Goal: Information Seeking & Learning: Learn about a topic

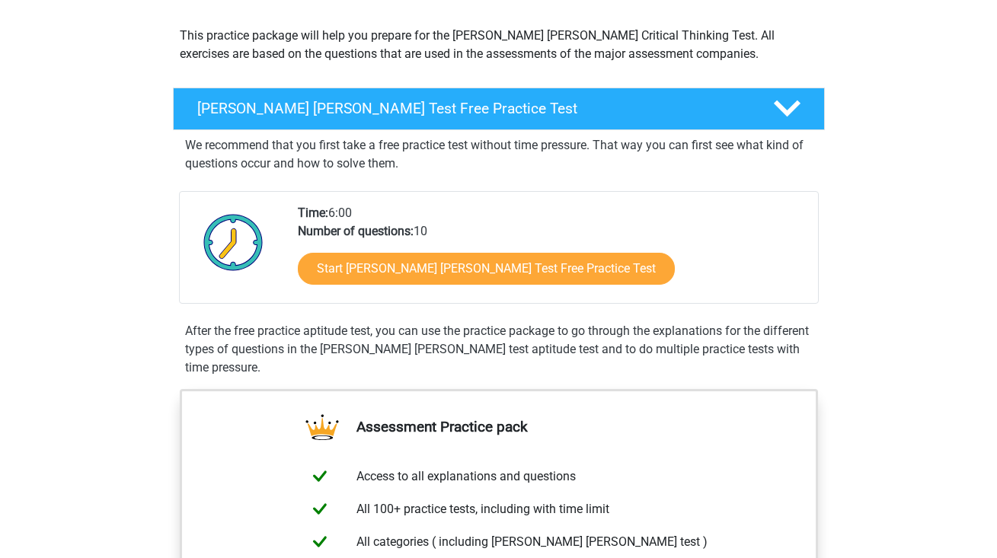
scroll to position [168, 0]
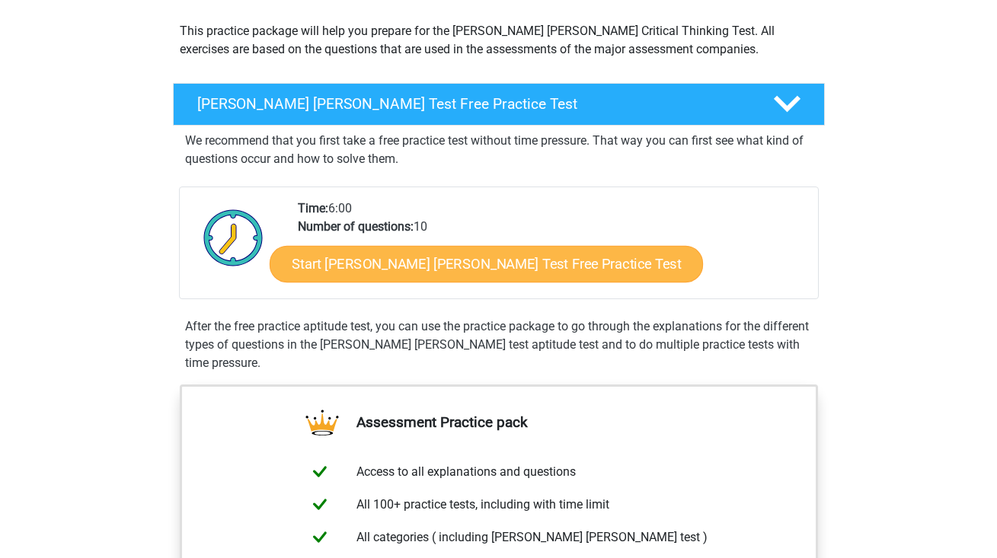
click at [456, 267] on link "Start Watson Glaser Test Free Practice Test" at bounding box center [486, 264] width 433 height 37
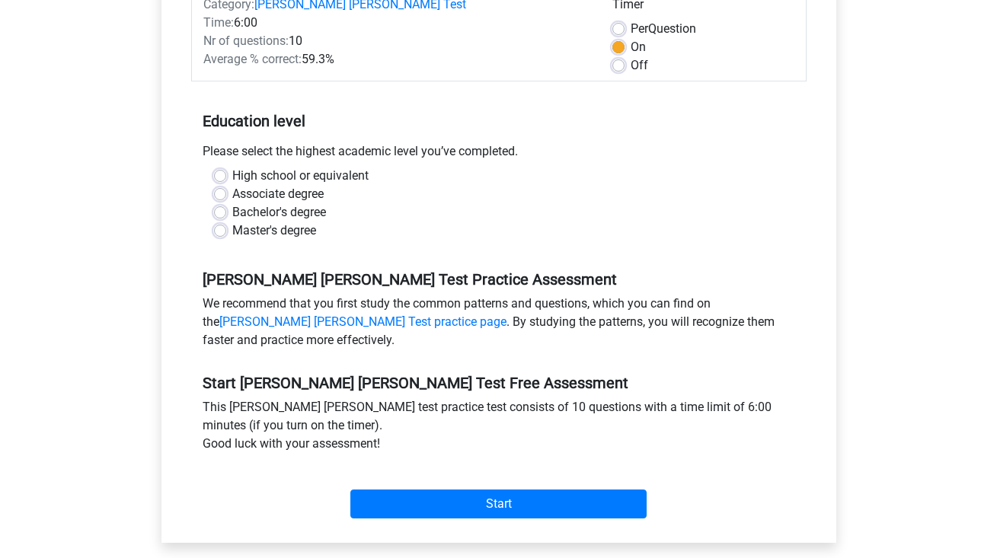
scroll to position [234, 0]
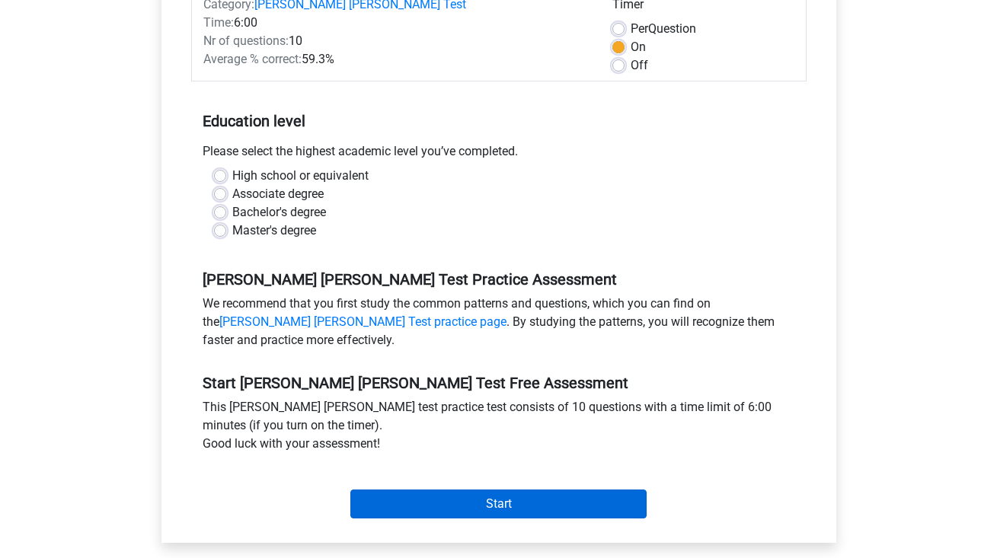
click at [481, 495] on input "Start" at bounding box center [498, 504] width 296 height 29
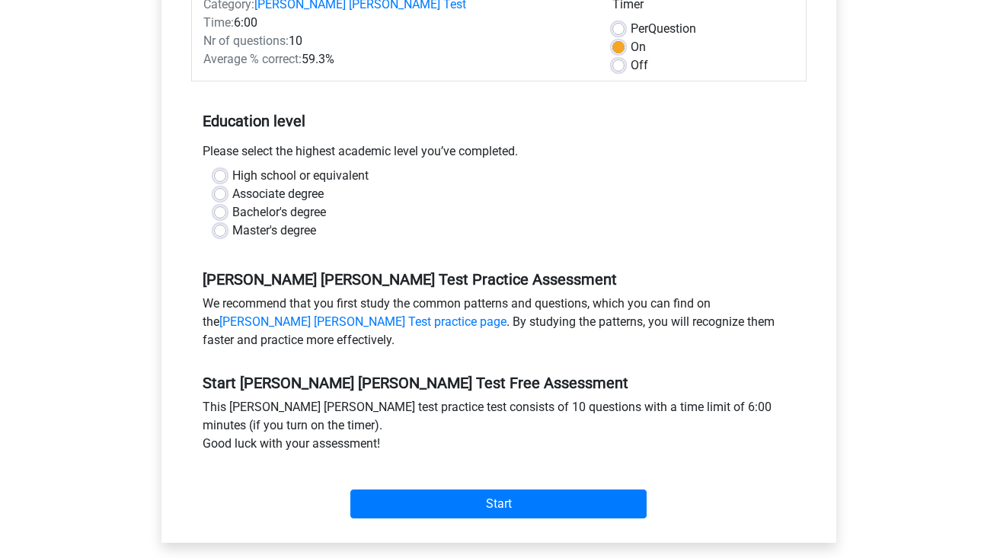
click at [232, 203] on label "Bachelor's degree" at bounding box center [279, 212] width 94 height 18
click at [222, 203] on input "Bachelor's degree" at bounding box center [220, 210] width 12 height 15
radio input "true"
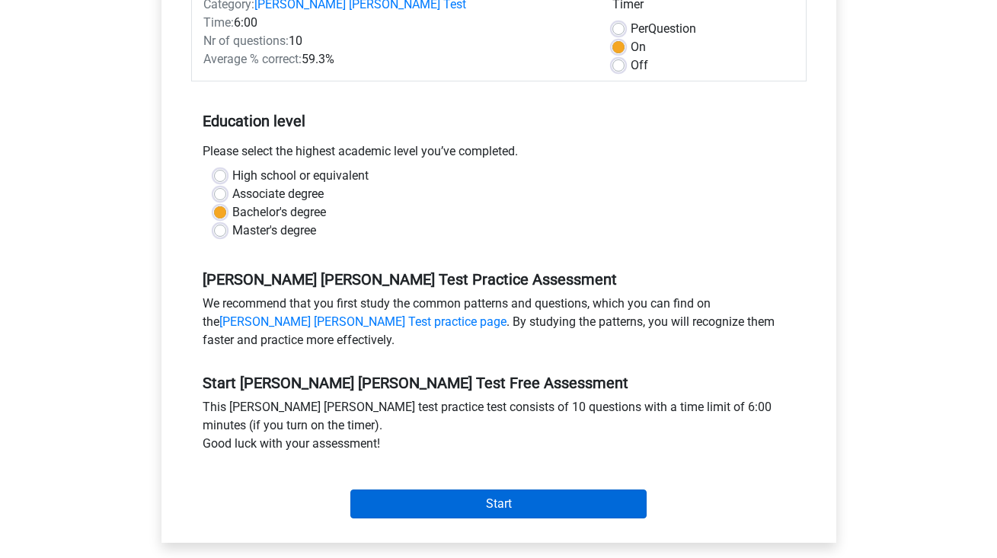
click at [471, 492] on input "Start" at bounding box center [498, 504] width 296 height 29
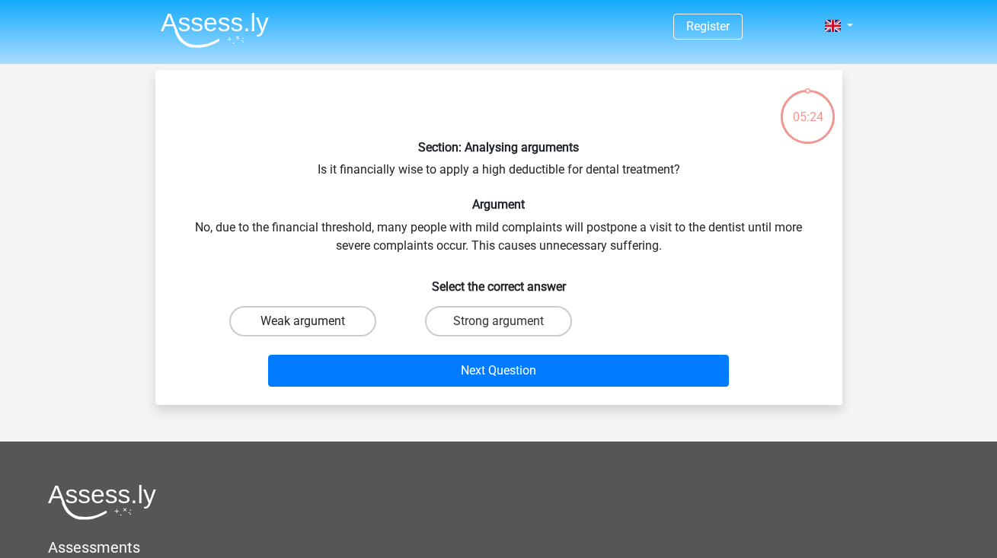
click at [318, 323] on label "Weak argument" at bounding box center [302, 321] width 147 height 30
click at [312, 323] on input "Weak argument" at bounding box center [307, 326] width 10 height 10
radio input "true"
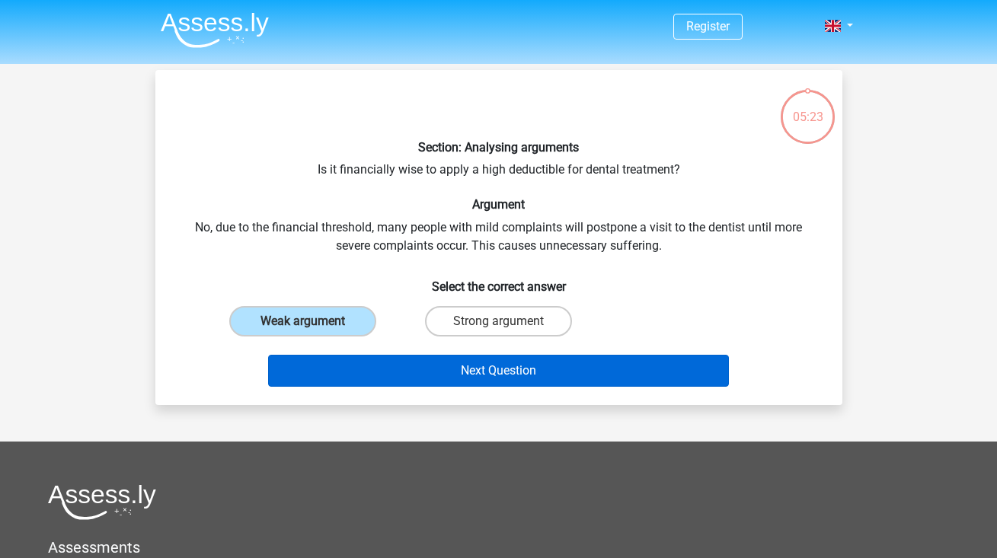
click at [425, 376] on button "Next Question" at bounding box center [498, 371] width 461 height 32
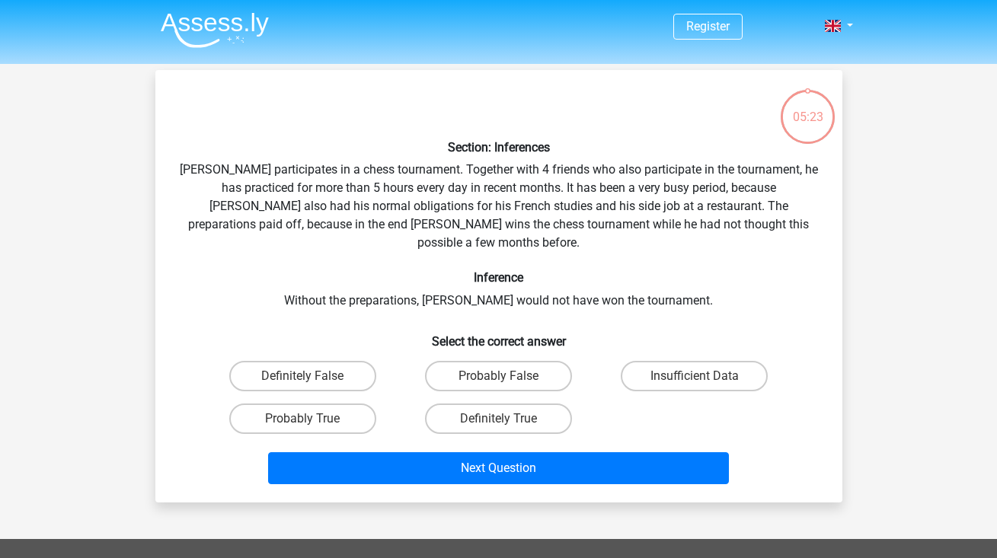
scroll to position [70, 0]
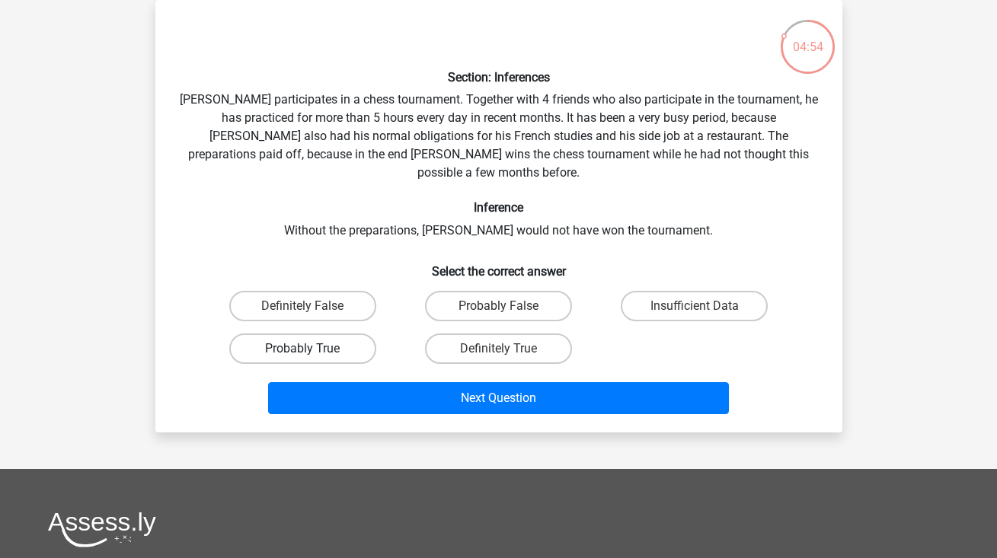
click at [309, 334] on label "Probably True" at bounding box center [302, 349] width 147 height 30
click at [309, 349] on input "Probably True" at bounding box center [307, 354] width 10 height 10
radio input "true"
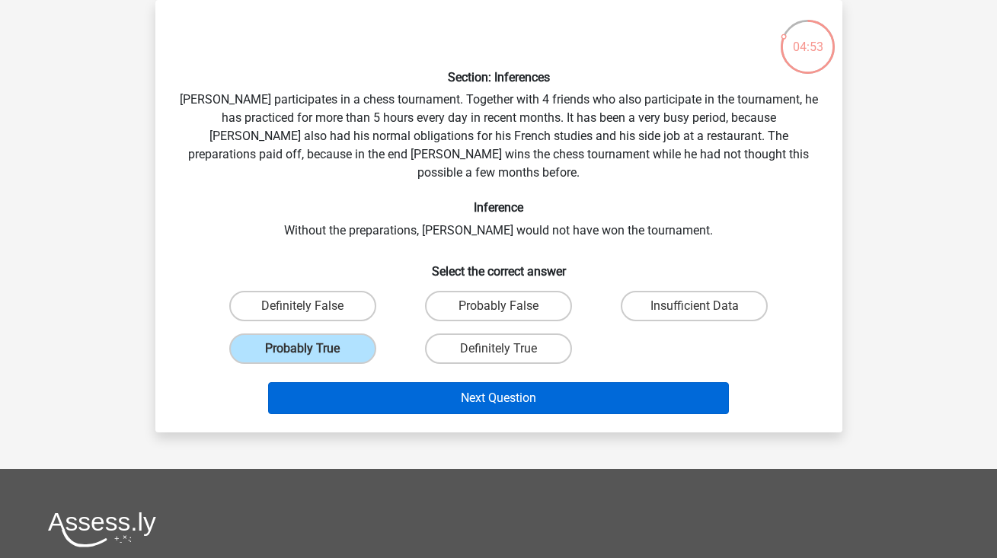
click at [452, 382] on button "Next Question" at bounding box center [498, 398] width 461 height 32
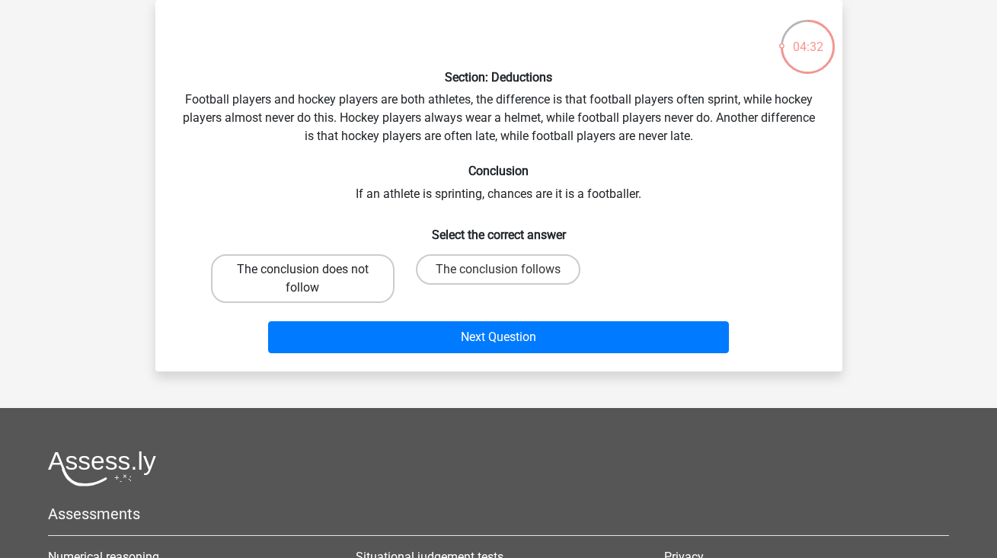
click at [341, 293] on label "The conclusion does not follow" at bounding box center [303, 278] width 184 height 49
click at [312, 280] on input "The conclusion does not follow" at bounding box center [307, 275] width 10 height 10
radio input "true"
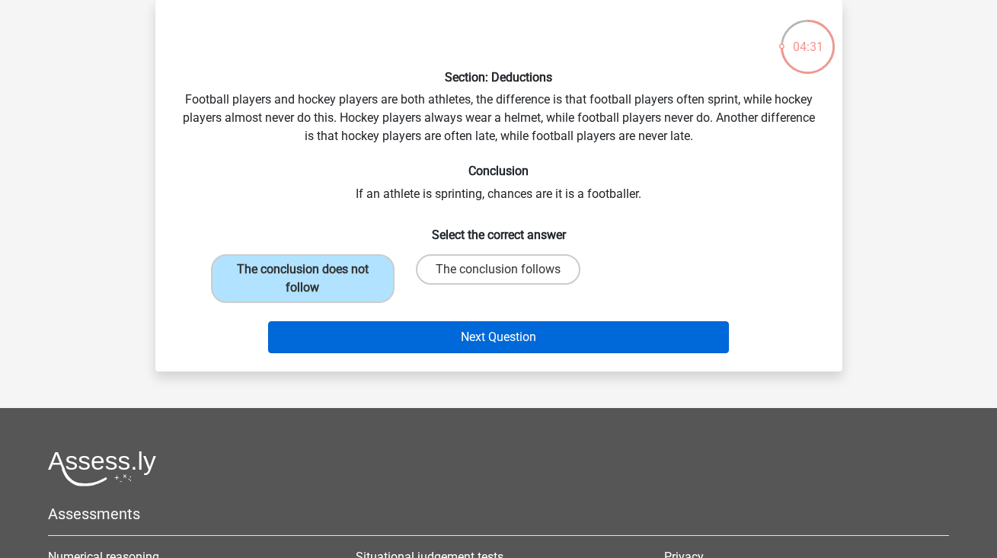
click at [454, 337] on button "Next Question" at bounding box center [498, 337] width 461 height 32
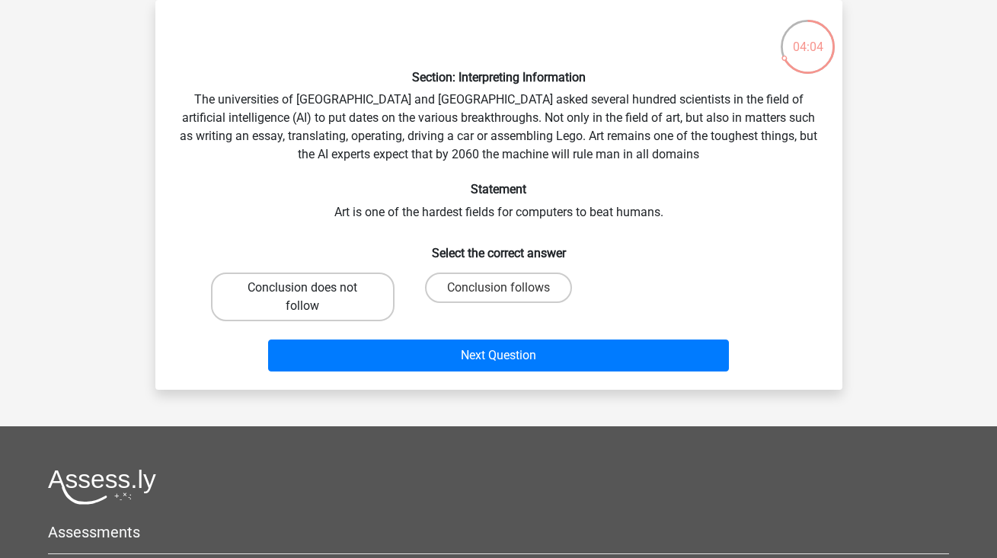
click at [299, 294] on label "Conclusion does not follow" at bounding box center [303, 297] width 184 height 49
click at [302, 294] on input "Conclusion does not follow" at bounding box center [307, 293] width 10 height 10
radio input "true"
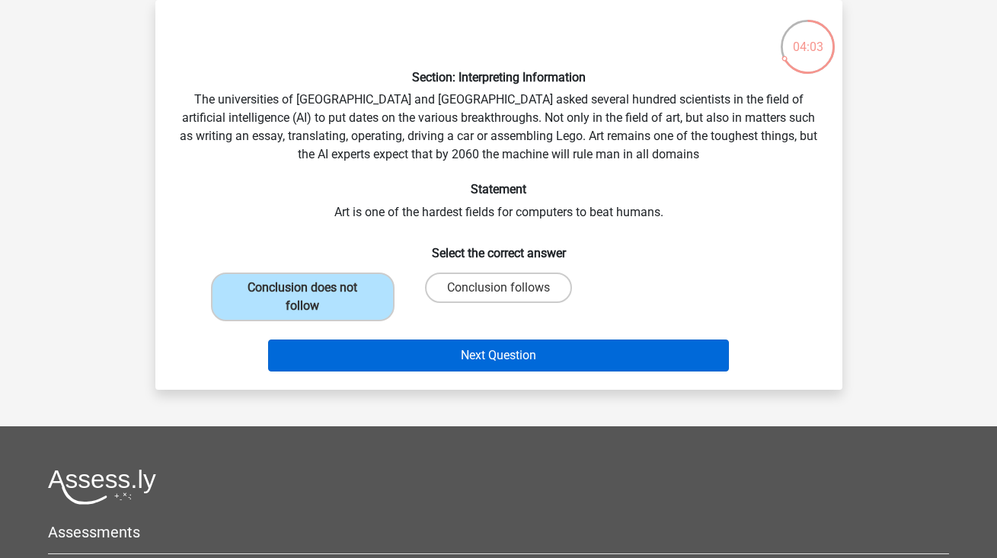
click at [437, 347] on button "Next Question" at bounding box center [498, 356] width 461 height 32
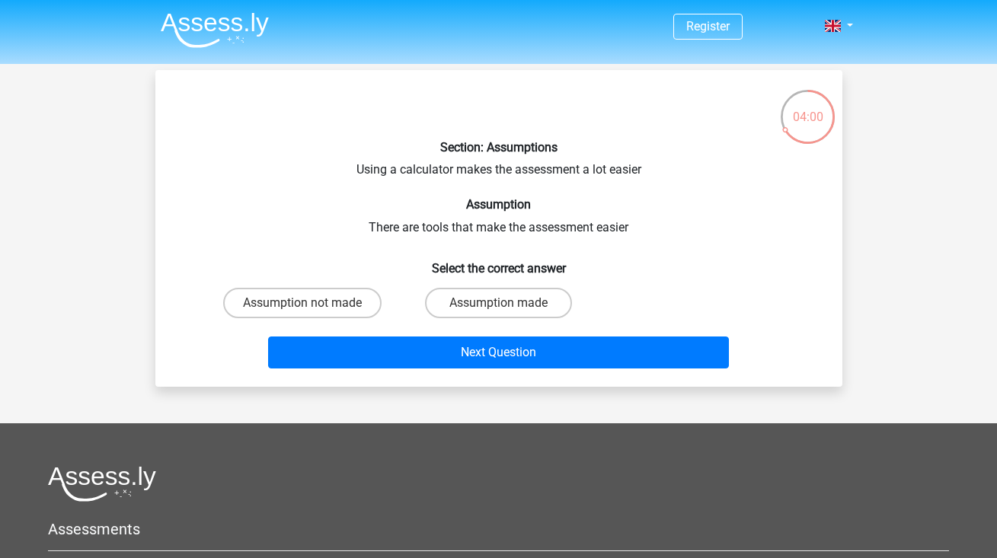
scroll to position [0, 0]
click at [492, 303] on label "Assumption made" at bounding box center [498, 303] width 147 height 30
click at [498, 303] on input "Assumption made" at bounding box center [503, 308] width 10 height 10
radio input "true"
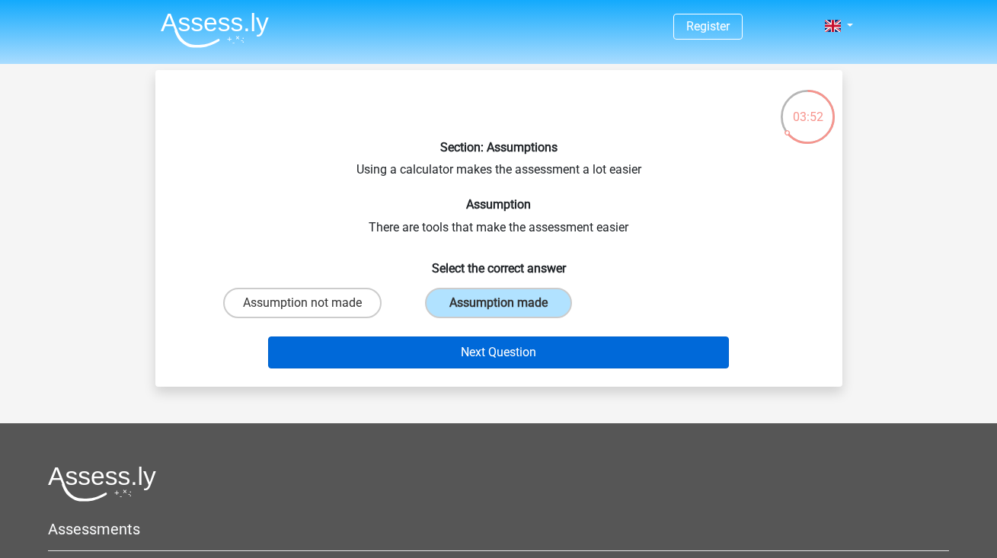
click at [507, 360] on button "Next Question" at bounding box center [498, 353] width 461 height 32
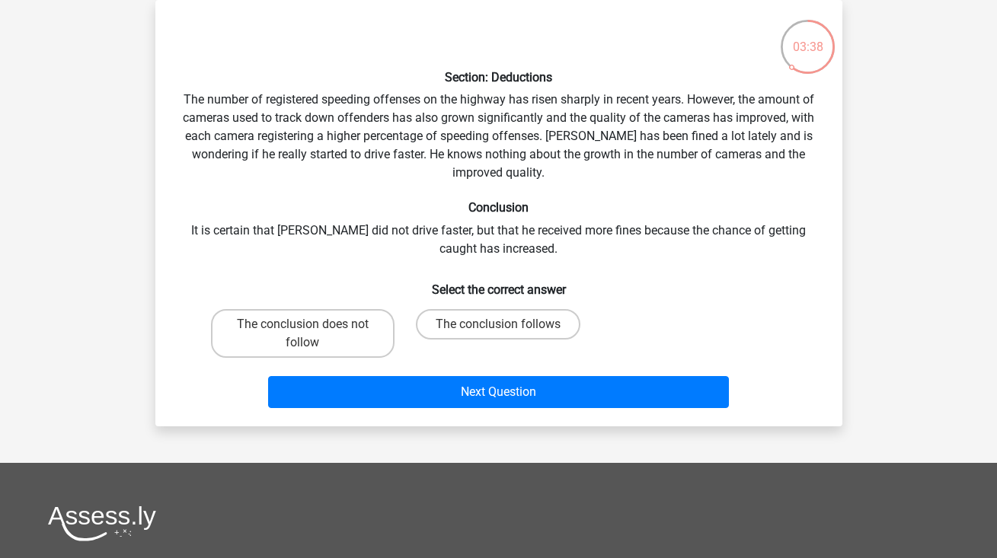
scroll to position [70, 0]
click at [317, 335] on label "The conclusion does not follow" at bounding box center [303, 333] width 184 height 49
click at [312, 334] on input "The conclusion does not follow" at bounding box center [307, 330] width 10 height 10
radio input "true"
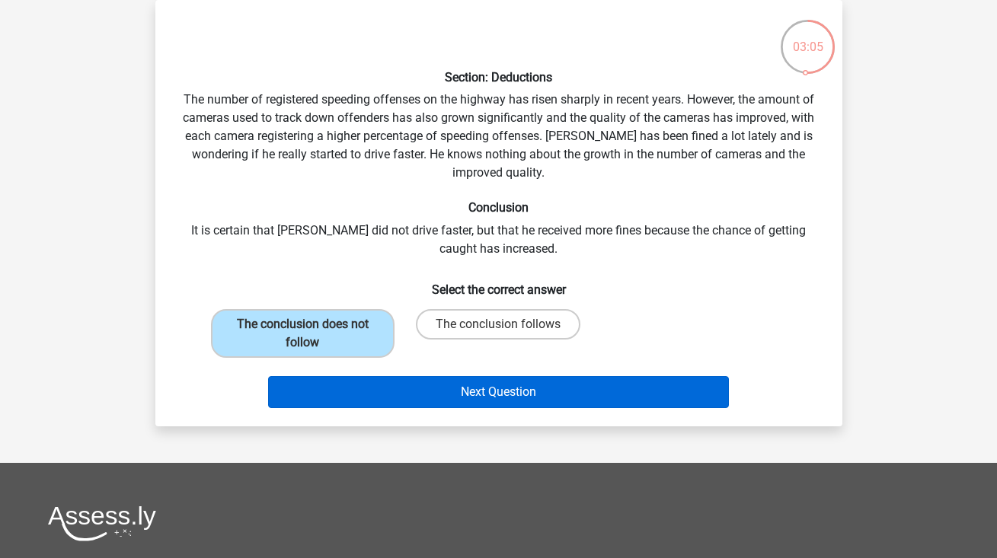
click at [433, 394] on button "Next Question" at bounding box center [498, 392] width 461 height 32
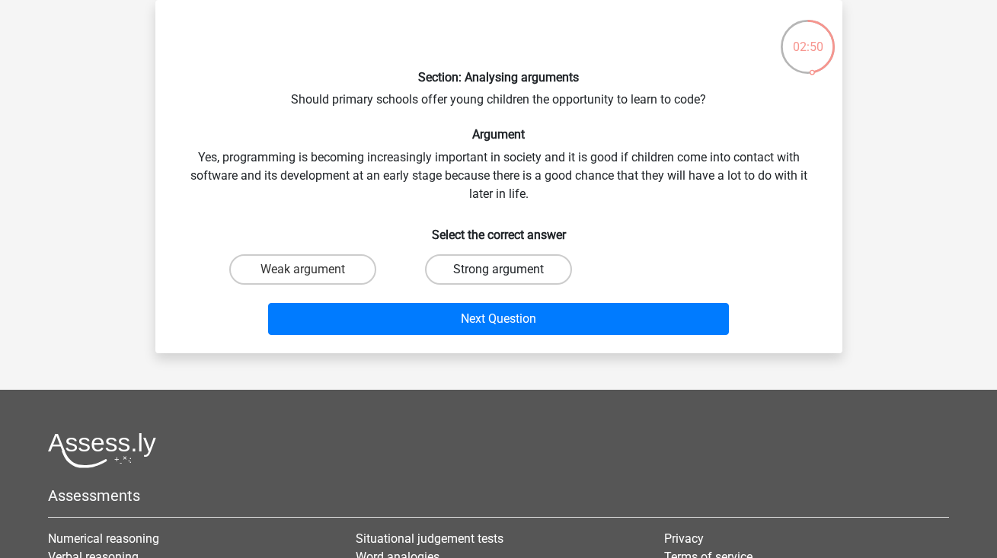
click at [488, 267] on label "Strong argument" at bounding box center [498, 269] width 147 height 30
click at [498, 270] on input "Strong argument" at bounding box center [503, 275] width 10 height 10
radio input "true"
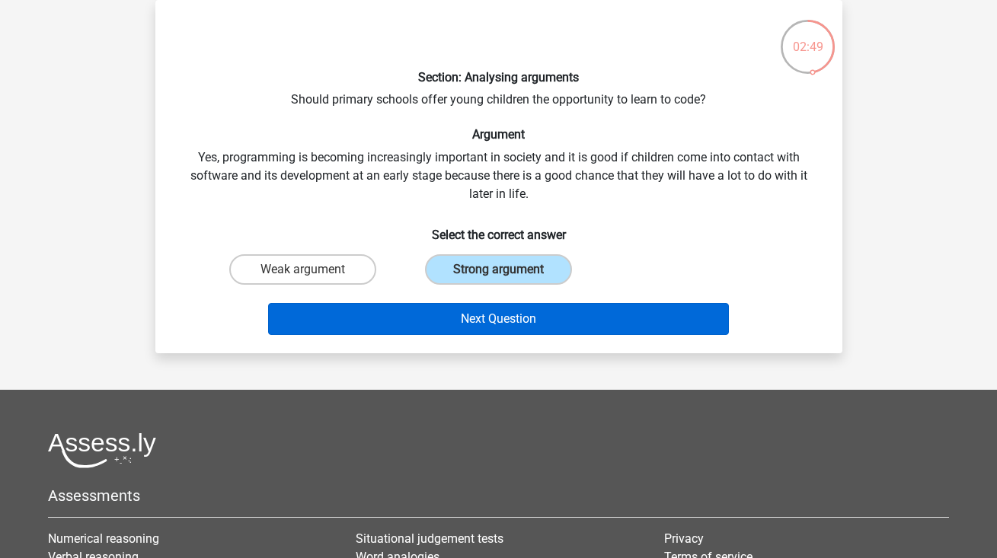
click at [509, 321] on button "Next Question" at bounding box center [498, 319] width 461 height 32
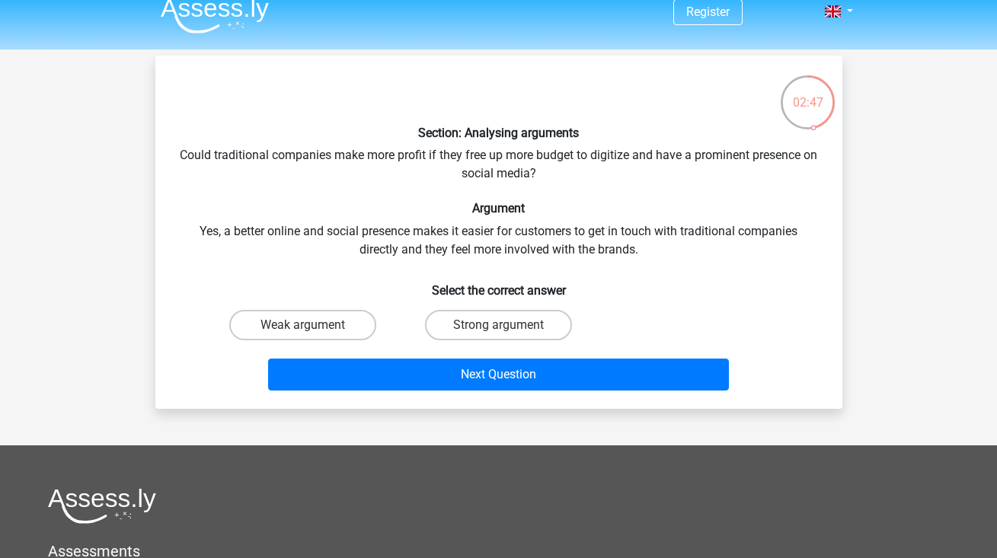
scroll to position [8, 0]
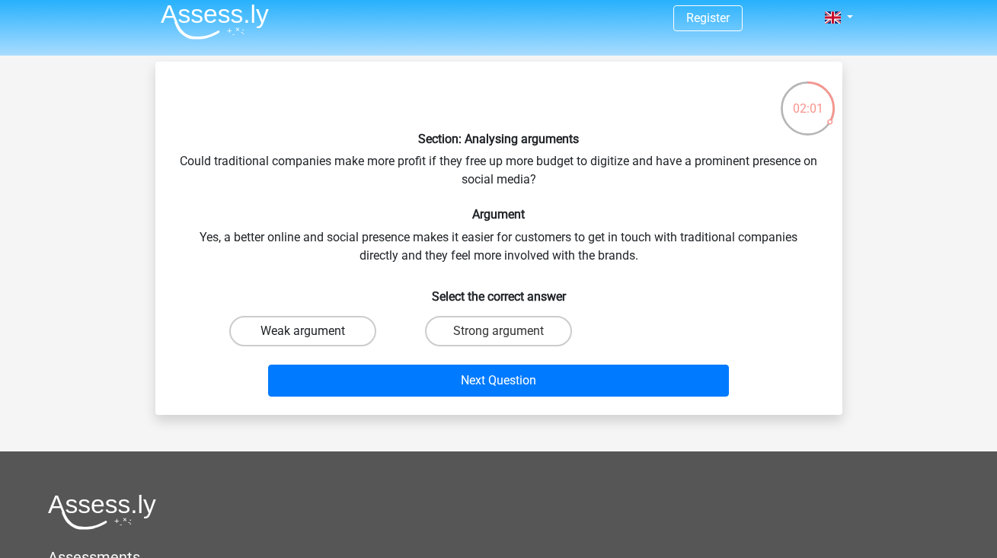
click at [313, 333] on label "Weak argument" at bounding box center [302, 331] width 147 height 30
click at [312, 333] on input "Weak argument" at bounding box center [307, 336] width 10 height 10
radio input "true"
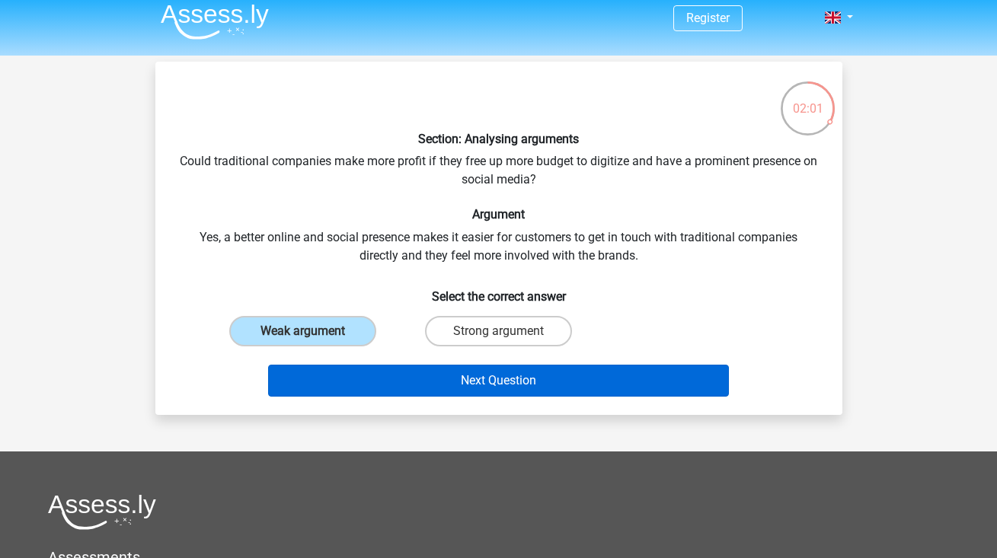
click at [407, 380] on button "Next Question" at bounding box center [498, 381] width 461 height 32
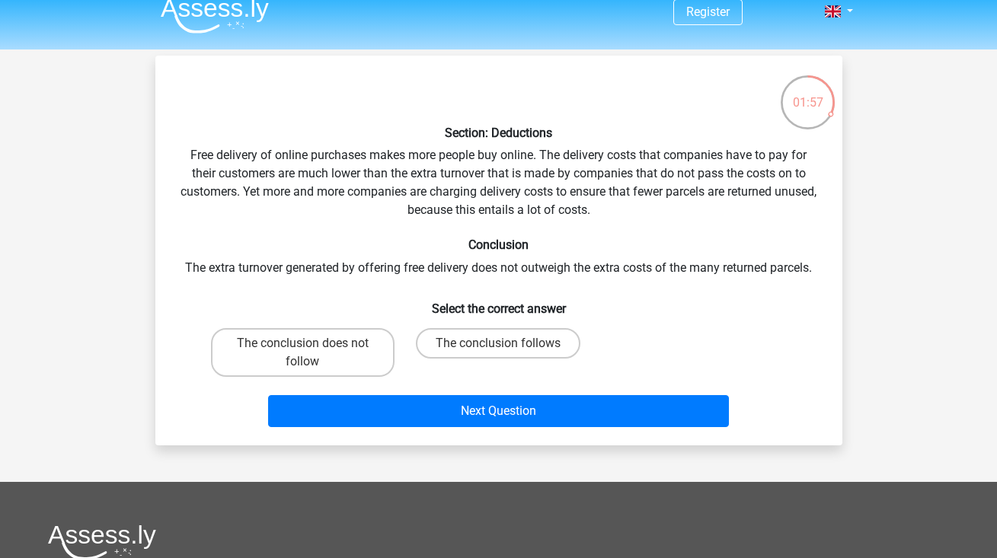
scroll to position [14, 0]
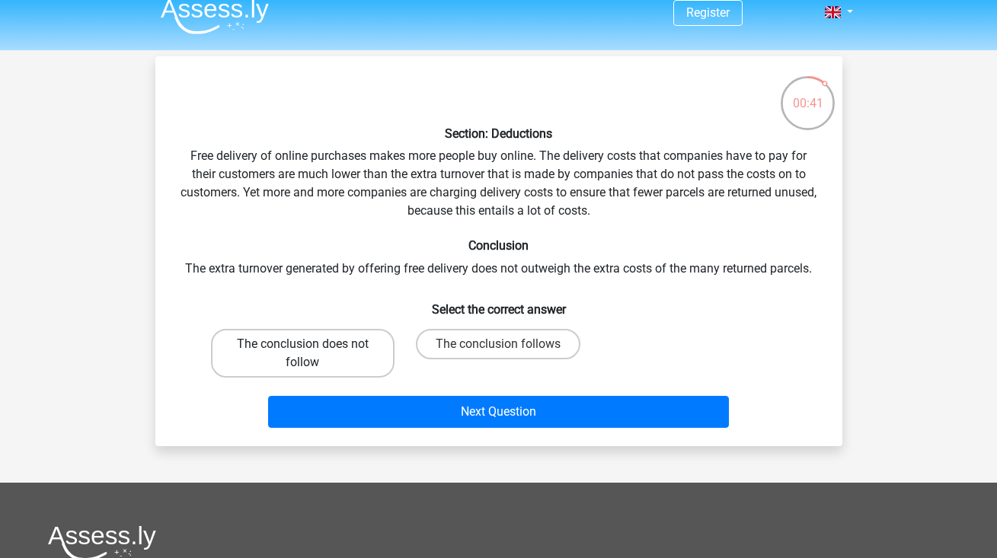
click at [320, 341] on label "The conclusion does not follow" at bounding box center [303, 353] width 184 height 49
click at [312, 344] on input "The conclusion does not follow" at bounding box center [307, 349] width 10 height 10
radio input "true"
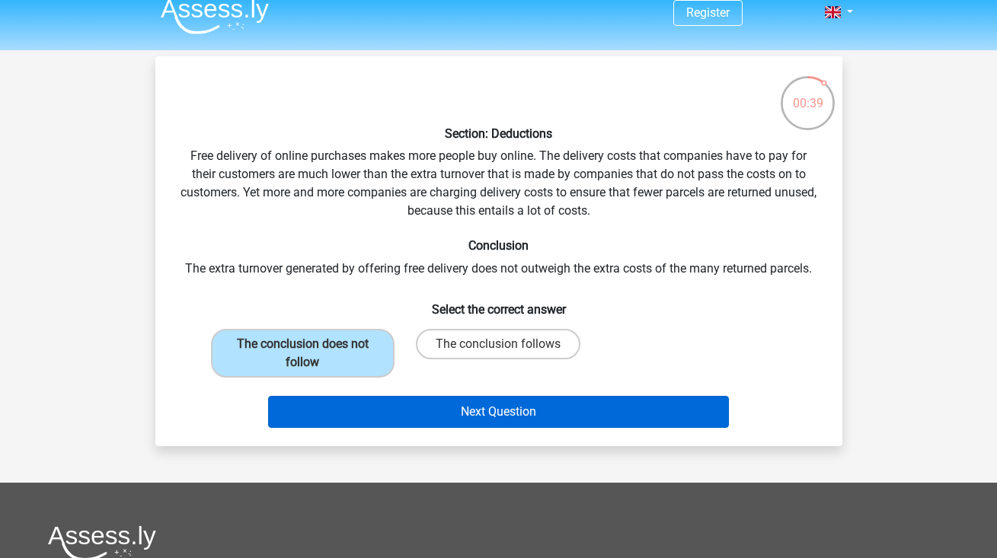
click at [417, 424] on button "Next Question" at bounding box center [498, 412] width 461 height 32
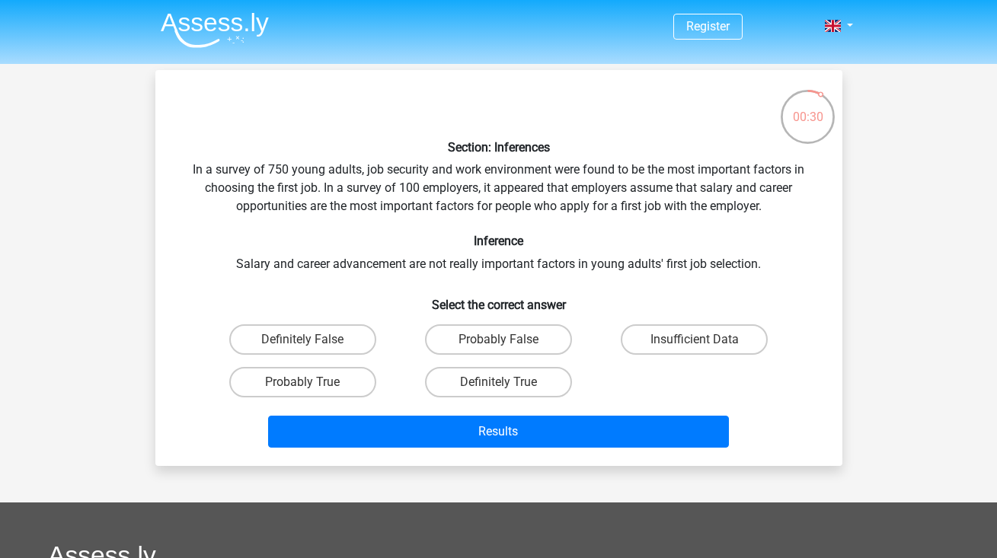
scroll to position [0, 0]
click at [310, 343] on input "Definitely False" at bounding box center [307, 345] width 10 height 10
radio input "true"
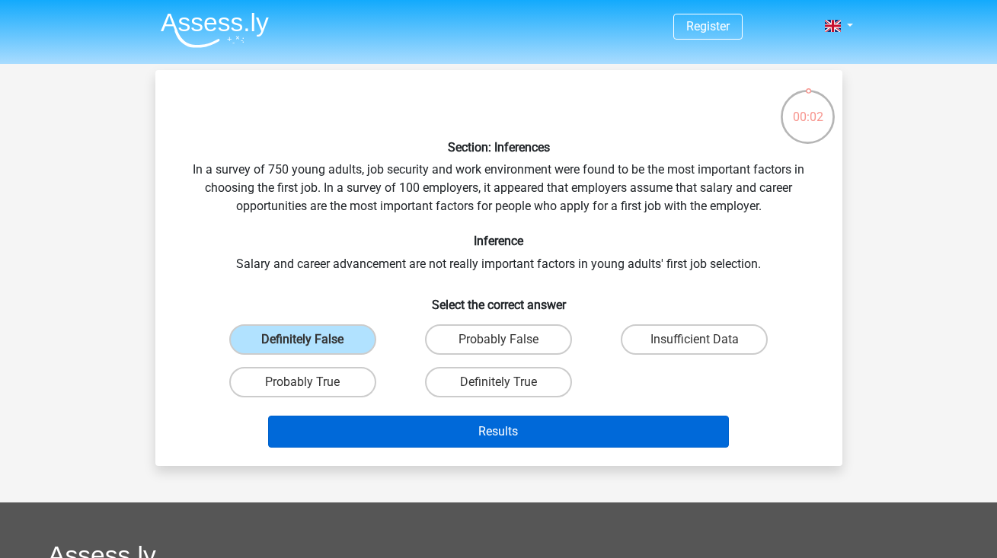
click at [434, 425] on button "Results" at bounding box center [498, 432] width 461 height 32
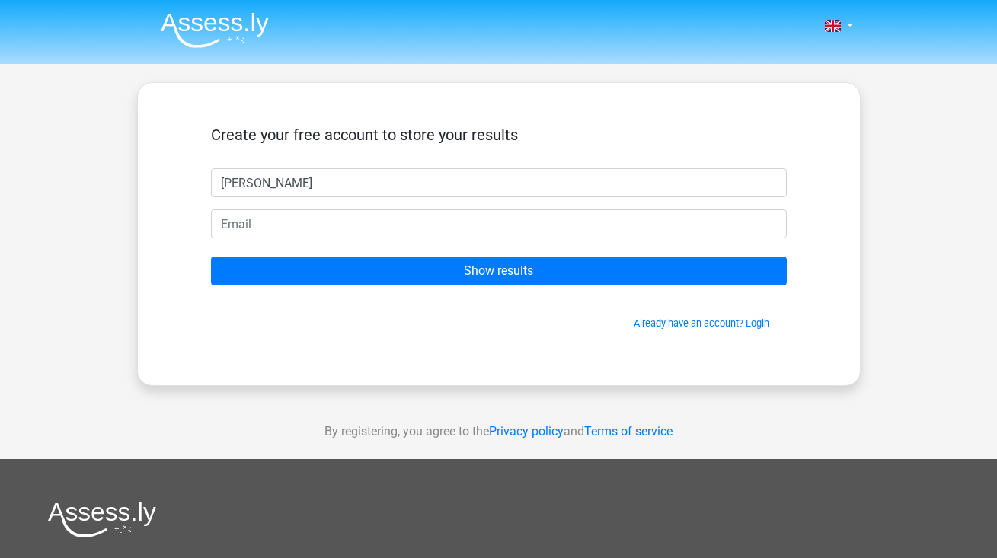
type input "[PERSON_NAME]"
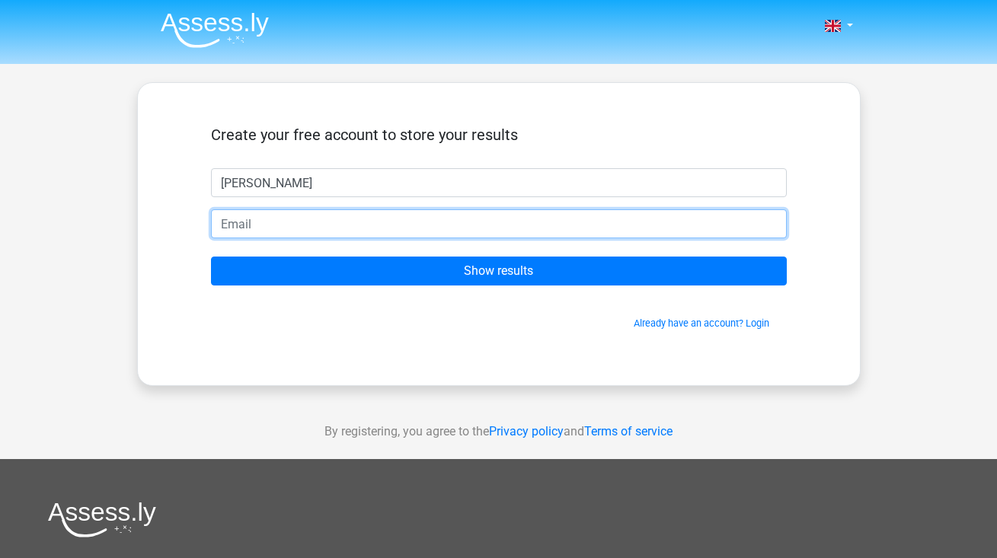
type input "[EMAIL_ADDRESS][DOMAIN_NAME]"
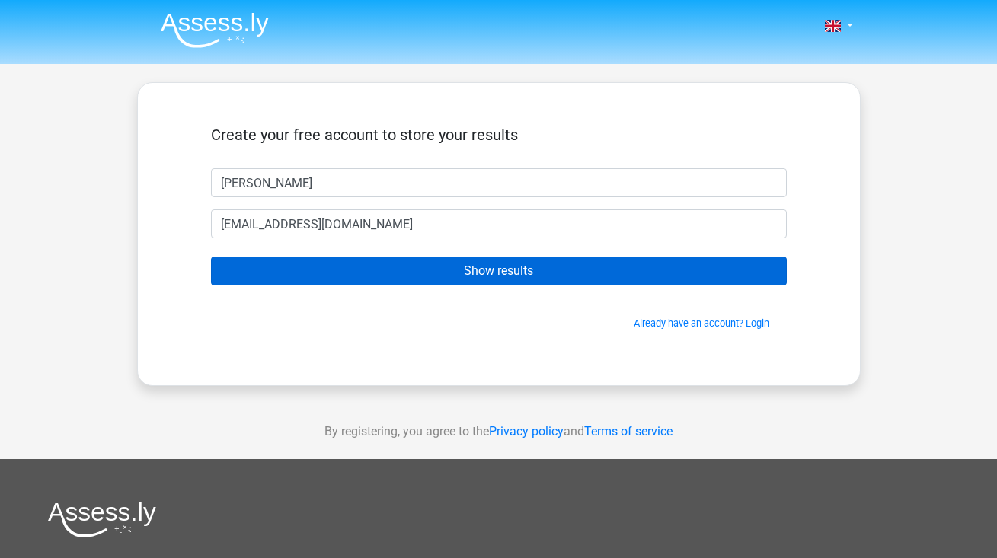
click at [470, 273] on input "Show results" at bounding box center [499, 271] width 576 height 29
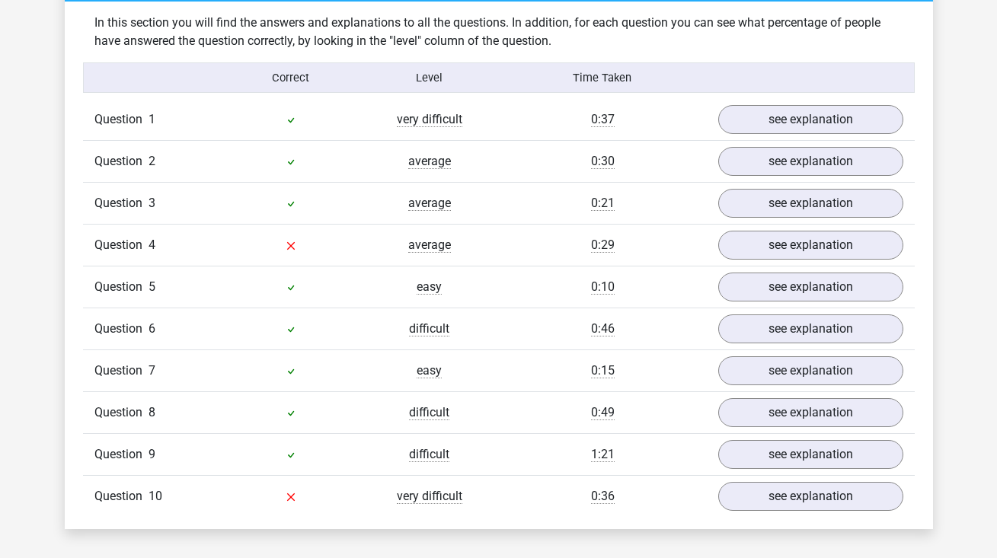
scroll to position [1194, 0]
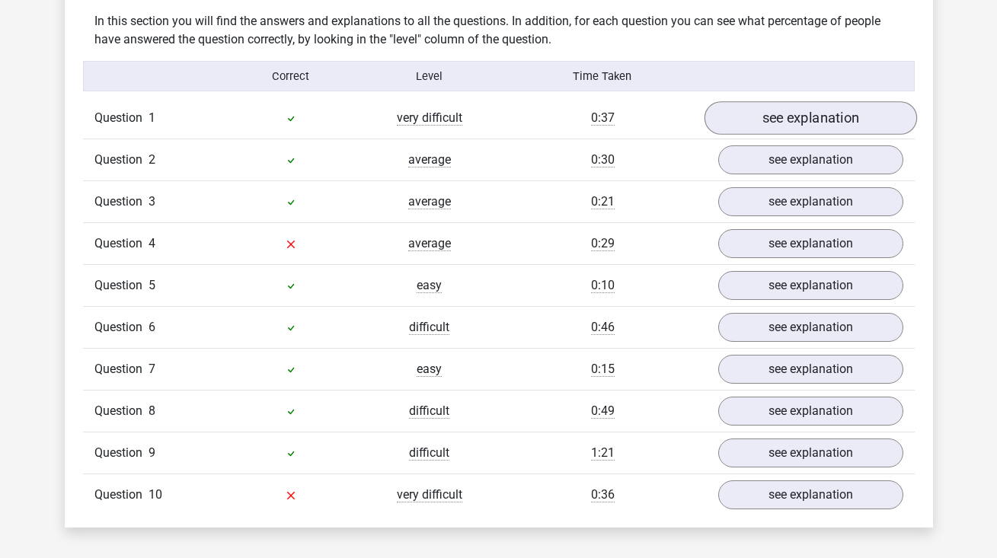
click at [759, 107] on link "see explanation" at bounding box center [810, 118] width 213 height 34
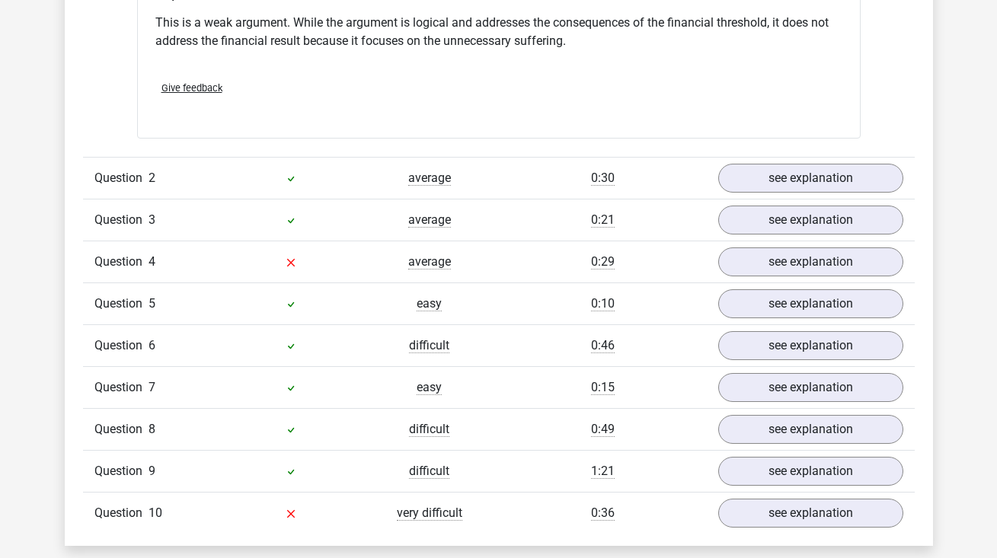
scroll to position [1594, 0]
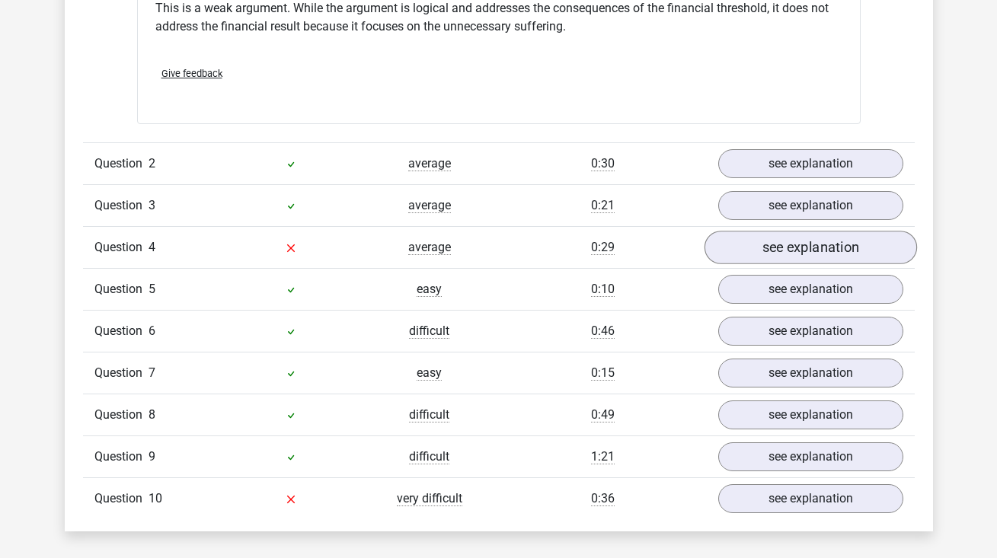
click at [795, 243] on link "see explanation" at bounding box center [810, 248] width 213 height 34
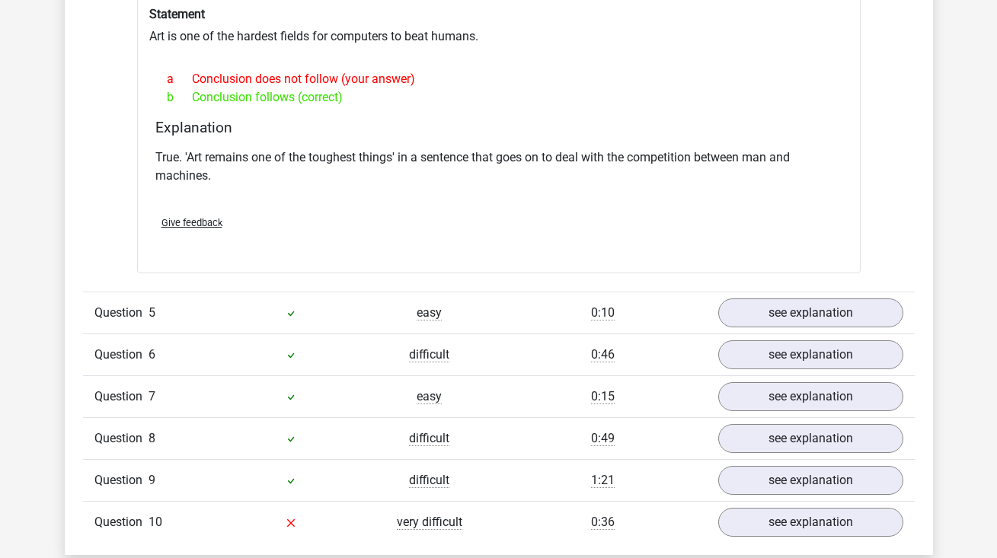
scroll to position [2006, 0]
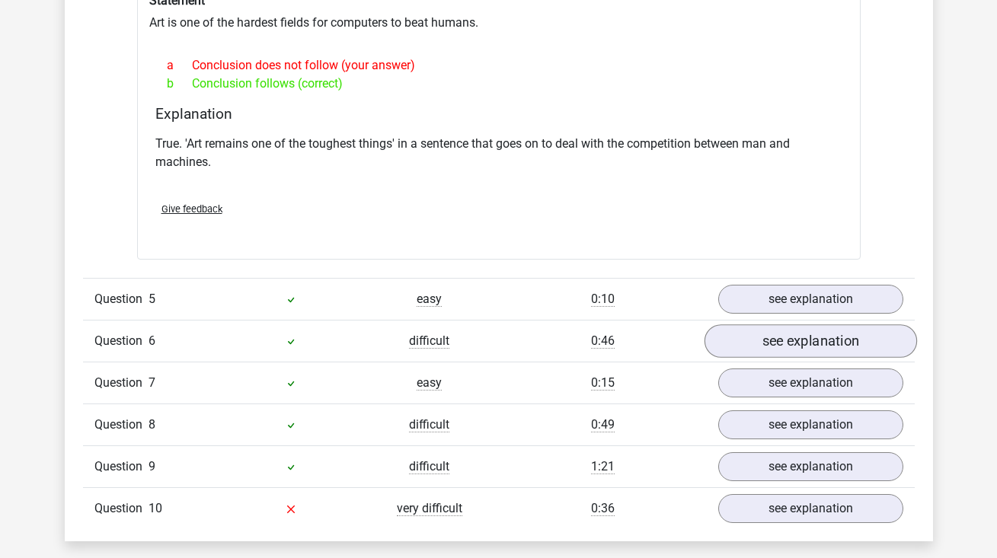
click at [776, 325] on link "see explanation" at bounding box center [810, 342] width 213 height 34
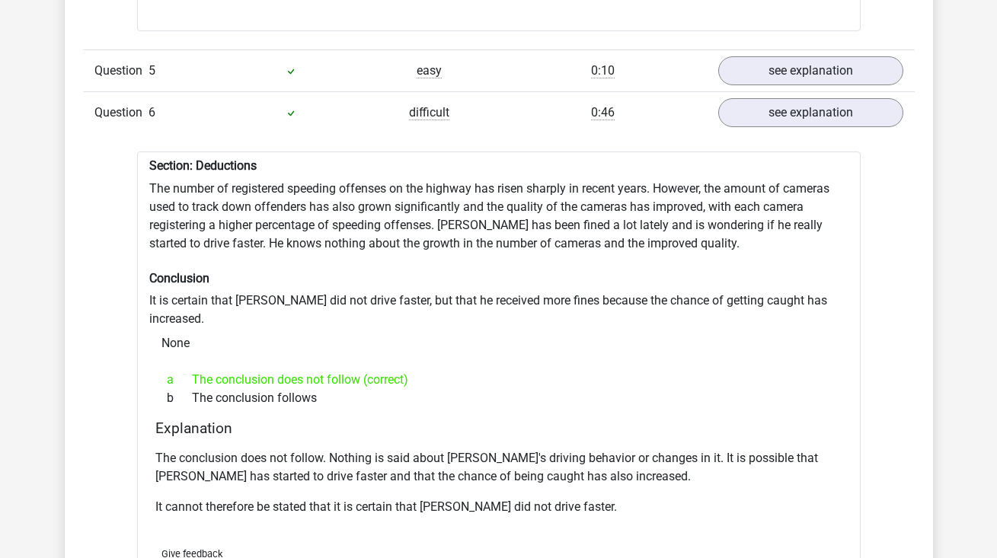
scroll to position [2240, 0]
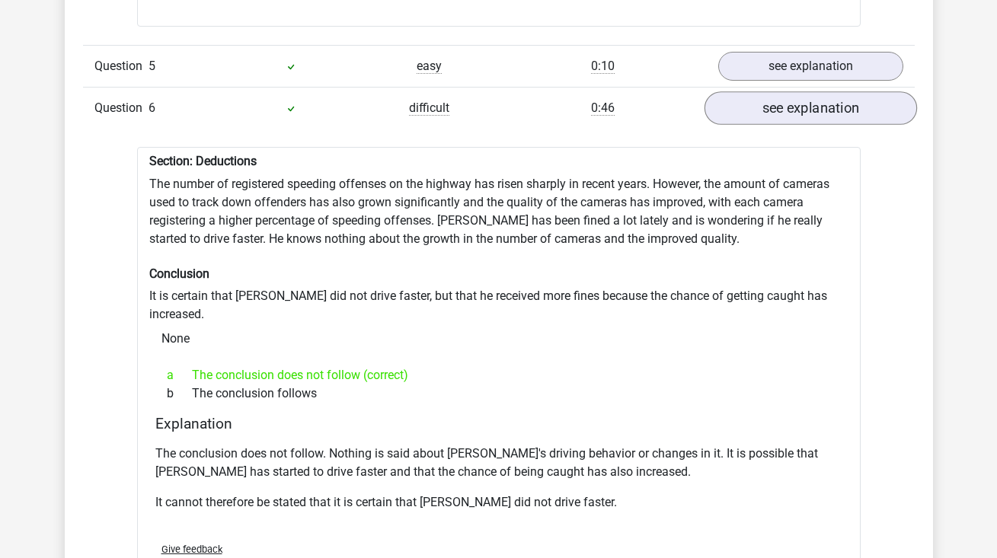
click at [802, 94] on link "see explanation" at bounding box center [810, 108] width 213 height 34
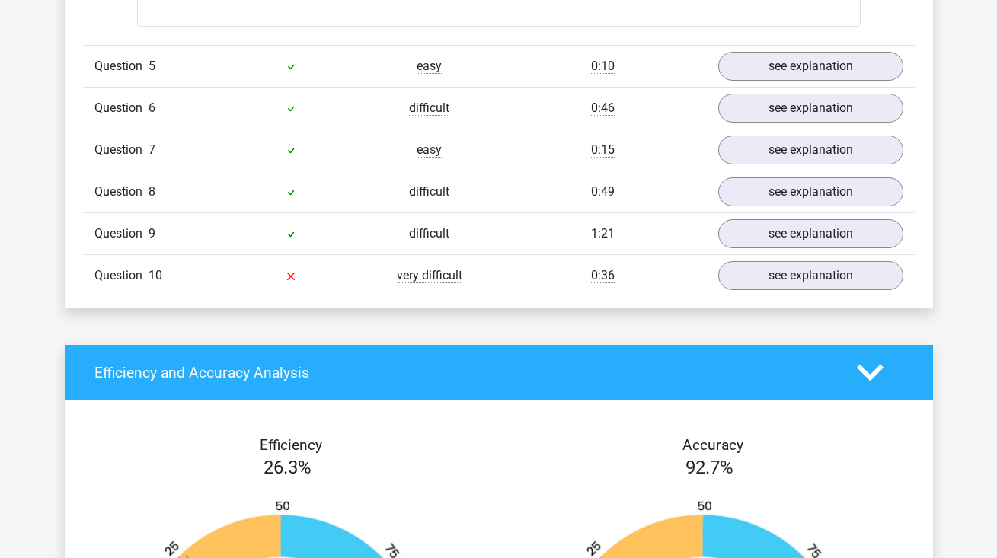
scroll to position [2221, 0]
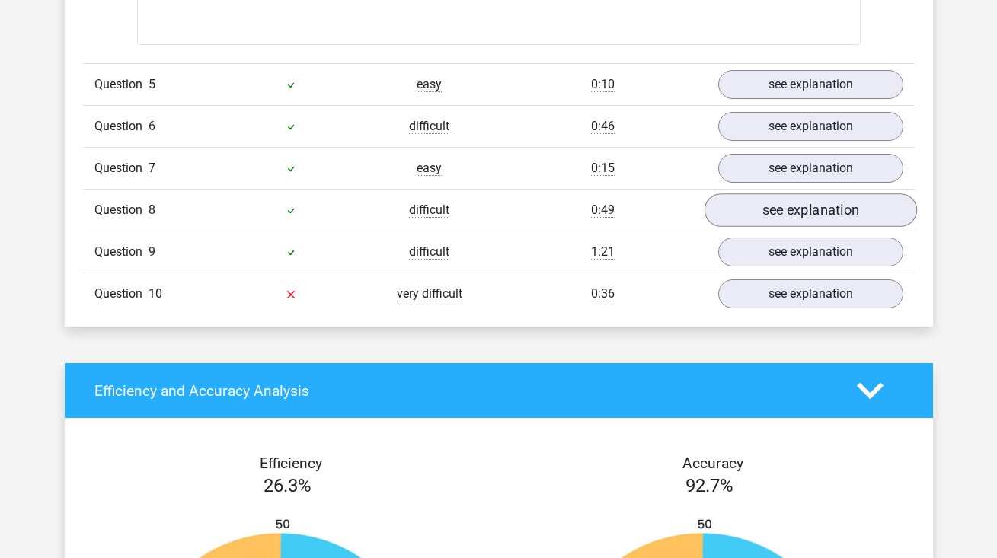
click at [768, 197] on link "see explanation" at bounding box center [810, 210] width 213 height 34
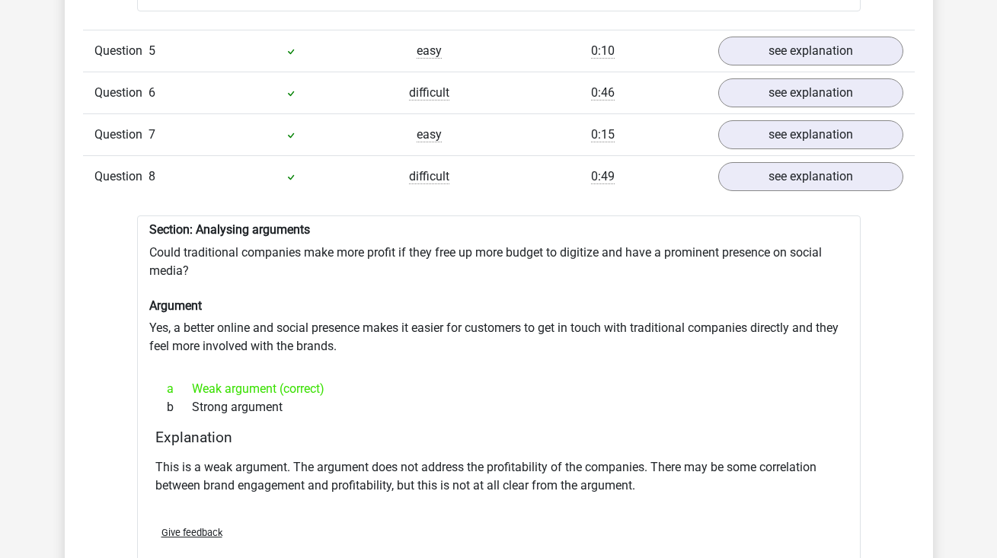
scroll to position [2253, 0]
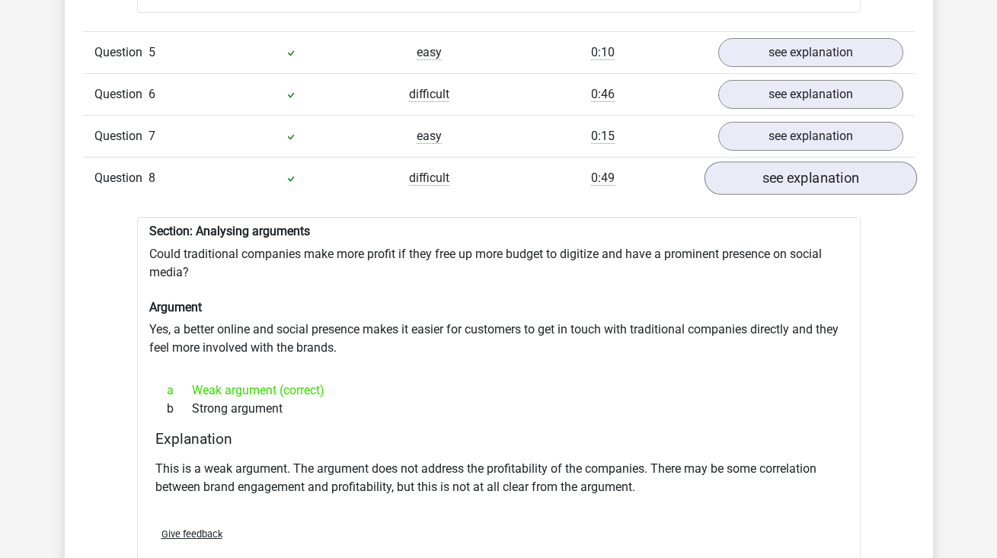
click at [781, 169] on link "see explanation" at bounding box center [810, 178] width 213 height 34
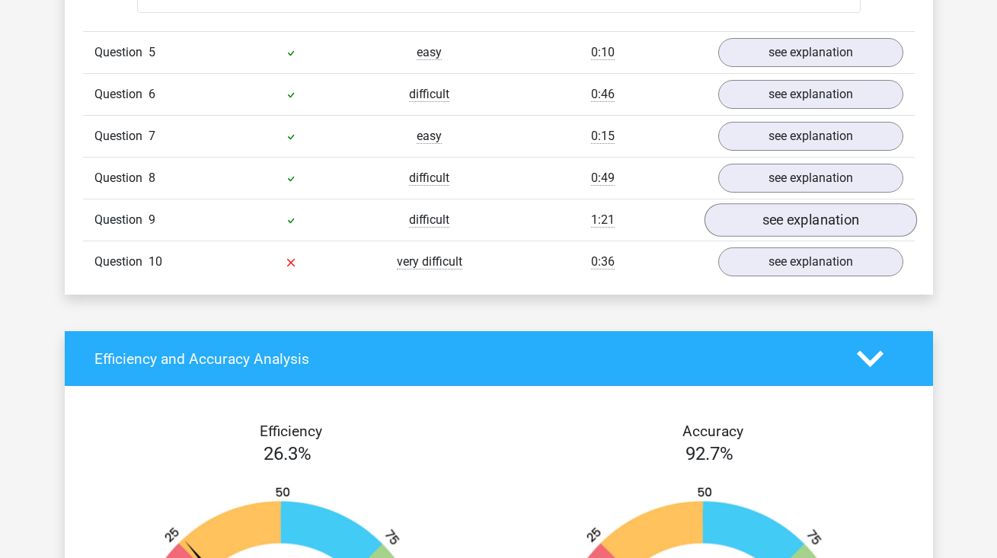
click at [776, 216] on link "see explanation" at bounding box center [810, 220] width 213 height 34
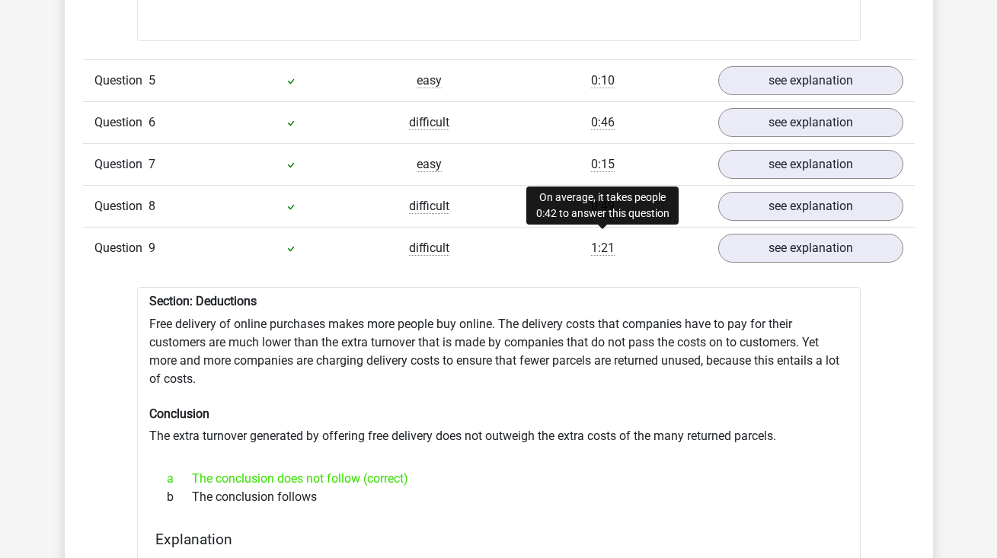
scroll to position [2263, 0]
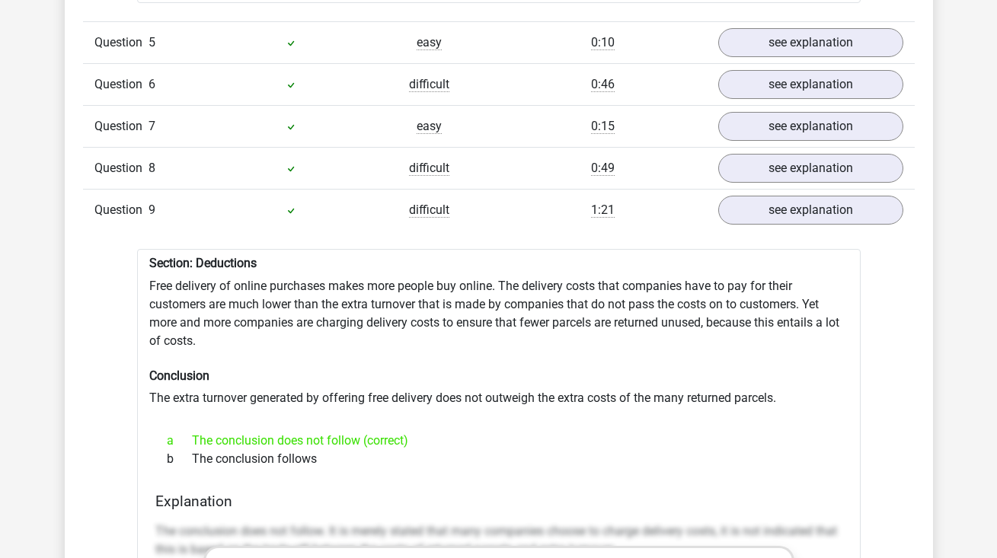
click at [756, 189] on div "Question 9 difficult 1:21 see explanation" at bounding box center [499, 210] width 832 height 42
click at [756, 203] on link "see explanation" at bounding box center [810, 210] width 213 height 34
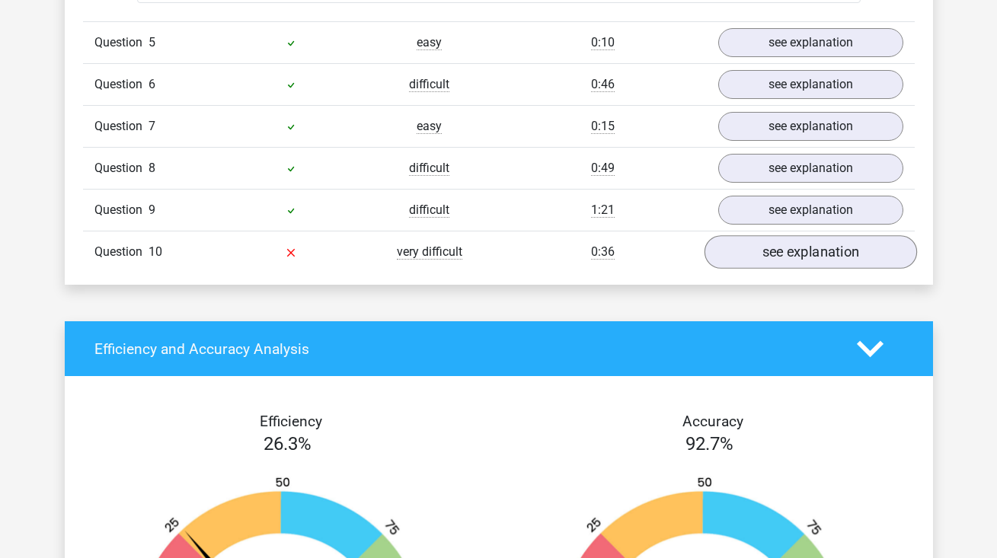
click at [759, 241] on link "see explanation" at bounding box center [810, 252] width 213 height 34
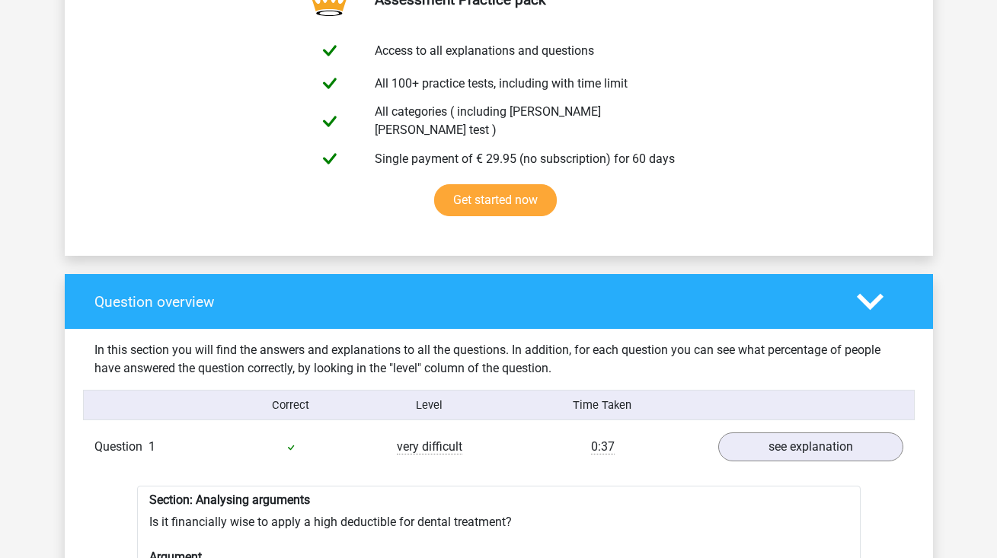
scroll to position [865, 0]
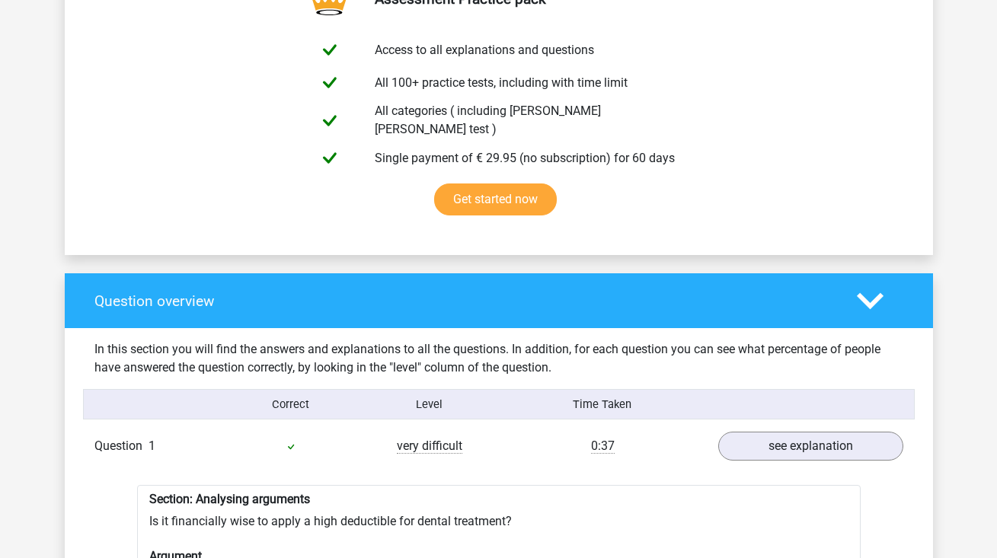
click at [875, 293] on polygon at bounding box center [870, 301] width 27 height 17
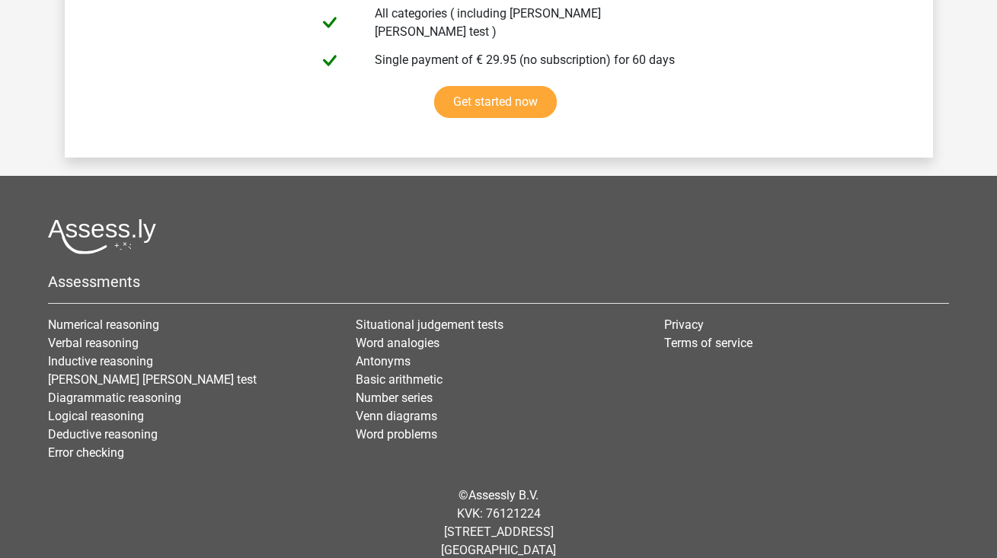
scroll to position [2202, 0]
